Goal: Transaction & Acquisition: Book appointment/travel/reservation

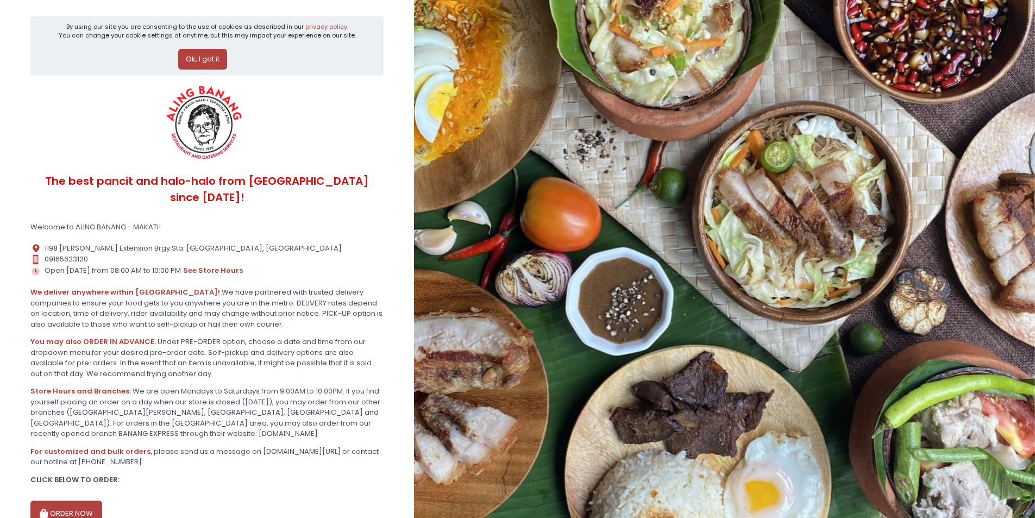
scroll to position [47, 0]
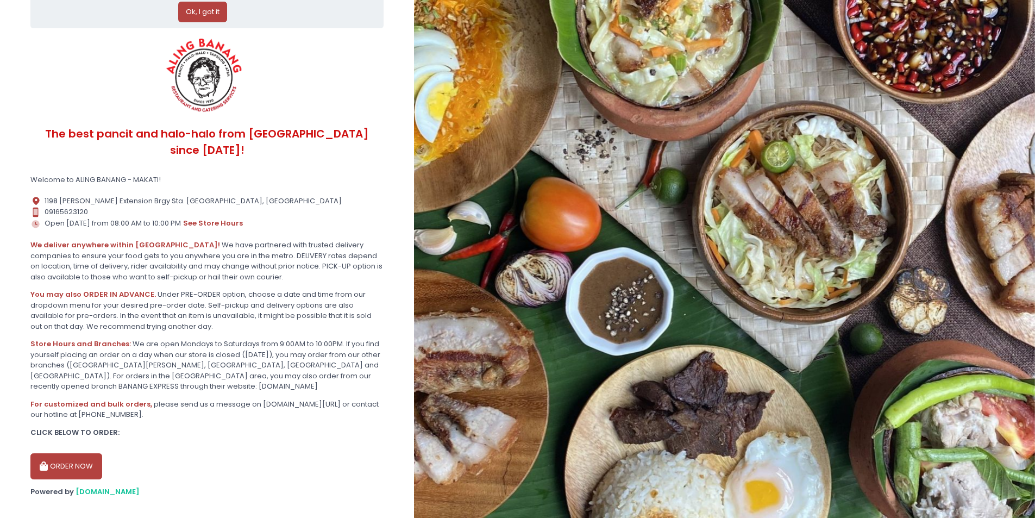
click at [70, 453] on button "ORDER NOW" at bounding box center [66, 466] width 72 height 26
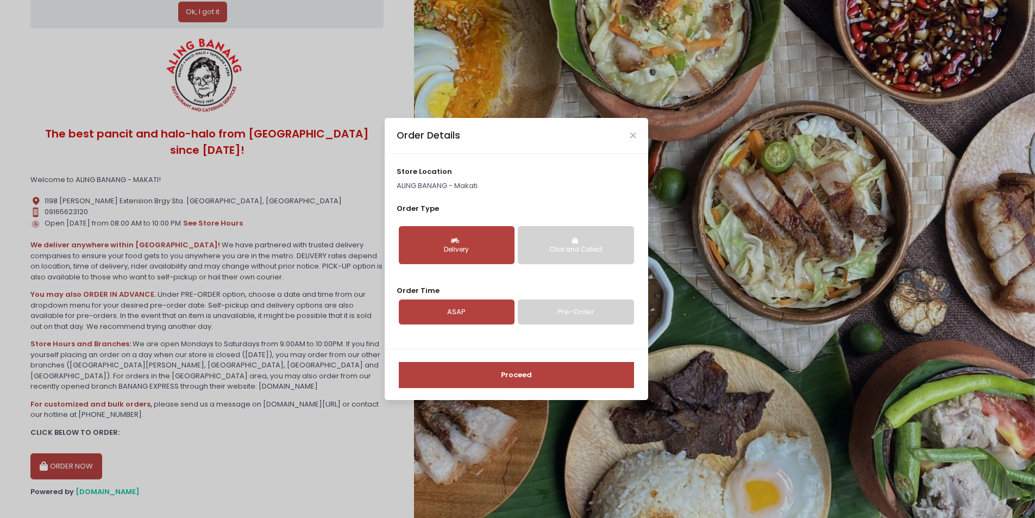
click at [471, 246] on div "Delivery" at bounding box center [457, 250] width 101 height 10
click at [544, 314] on link "Pre-Order" at bounding box center [576, 311] width 116 height 25
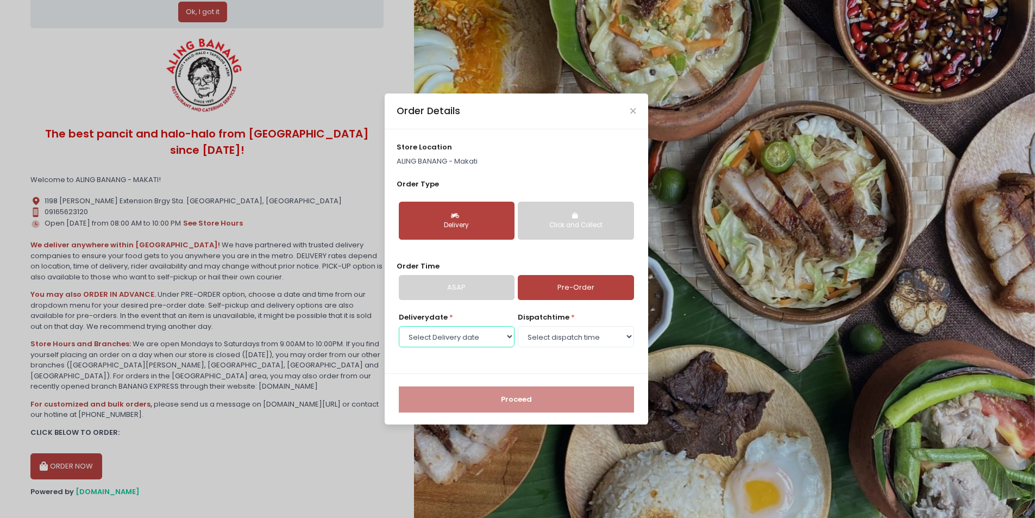
click at [500, 333] on select "Select Delivery date [DATE] [DATE] [DATE] [DATE] [DATE] [DATE] [DATE] [DATE] [D…" at bounding box center [457, 336] width 116 height 21
select select "[DATE]"
click at [399, 326] on select "Select Delivery date [DATE] [DATE] [DATE] [DATE] [DATE] [DATE] [DATE] [DATE] [D…" at bounding box center [457, 336] width 116 height 21
click at [583, 341] on select "Select dispatch time 08:00 AM - 08:30 AM 08:30 AM - 09:00 AM 09:00 AM - 09:30 A…" at bounding box center [576, 336] width 116 height 21
select select "16:00"
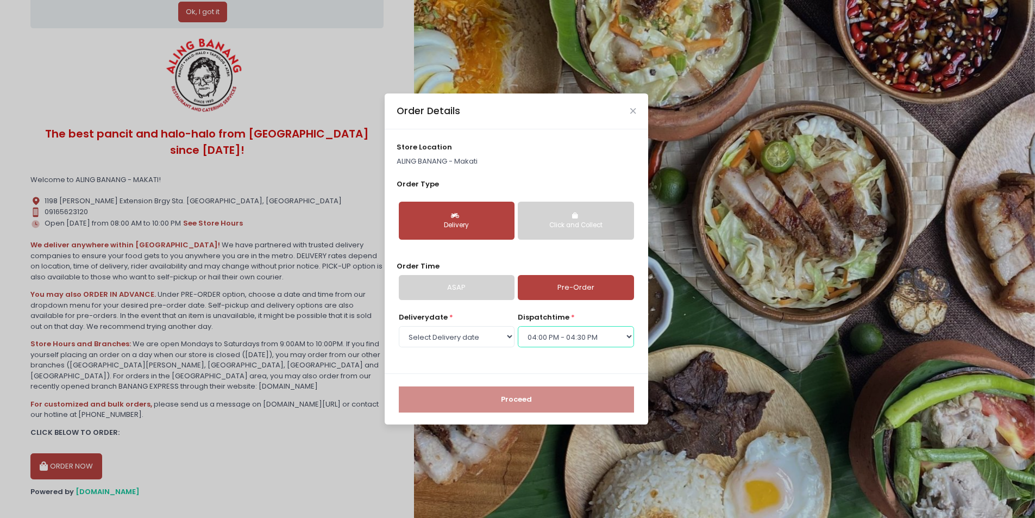
click at [518, 326] on select "Select dispatch time 08:00 AM - 08:30 AM 08:30 AM - 09:00 AM 09:00 AM - 09:30 A…" at bounding box center [576, 336] width 116 height 21
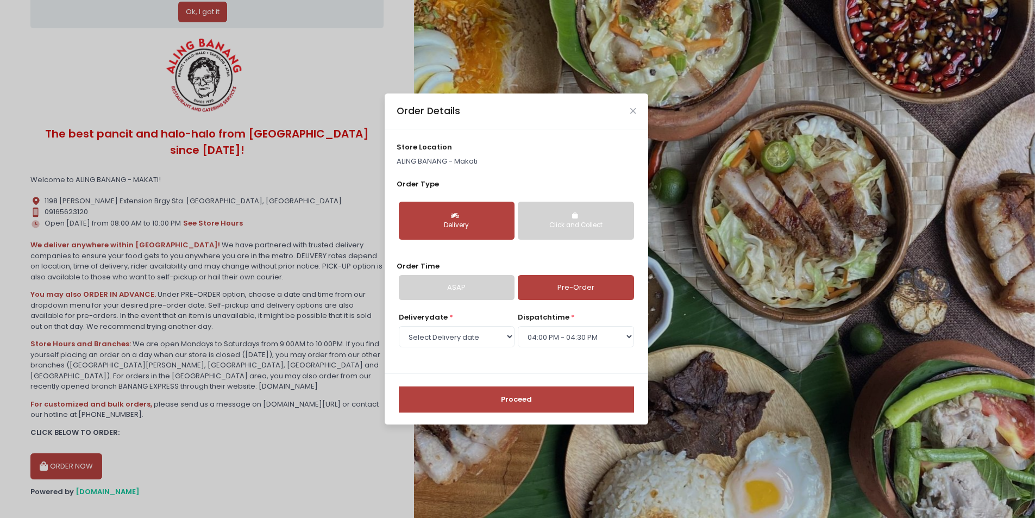
click at [568, 395] on button "Proceed" at bounding box center [516, 399] width 235 height 26
